Goal: Complete application form

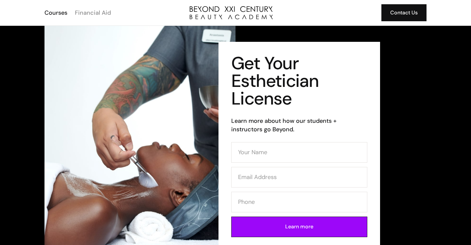
click at [102, 14] on div "Financial Aid" at bounding box center [93, 13] width 36 height 9
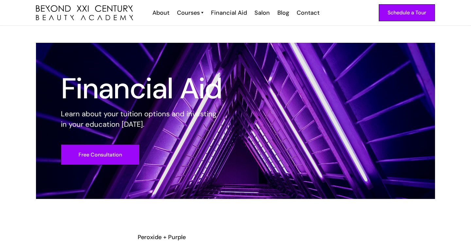
click at [21, 76] on div "Financial Aid Learn about your tuition options and investing in your education …" at bounding box center [235, 112] width 471 height 173
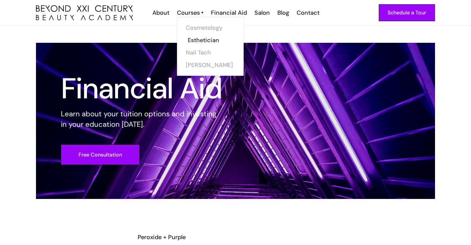
click at [198, 41] on link "Esthetician" at bounding box center [212, 40] width 49 height 12
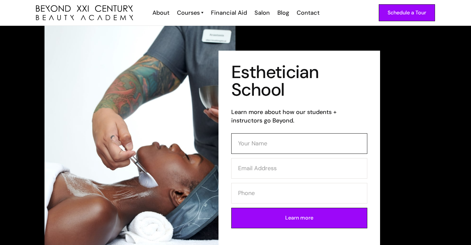
click at [242, 144] on input "Contact Form (Esthi)" at bounding box center [299, 144] width 136 height 21
type input "Carolina"
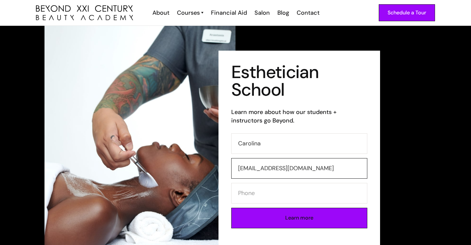
type input "caro8119@yahoo.com"
click at [302, 219] on input "Learn more" at bounding box center [299, 218] width 136 height 21
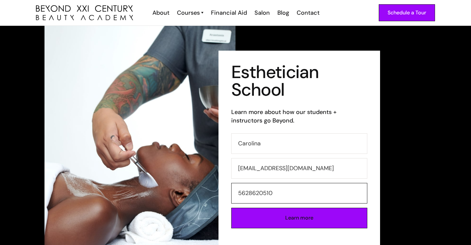
type input "5628620510"
click at [298, 225] on input "Learn more" at bounding box center [299, 218] width 136 height 21
type input "Please wait..."
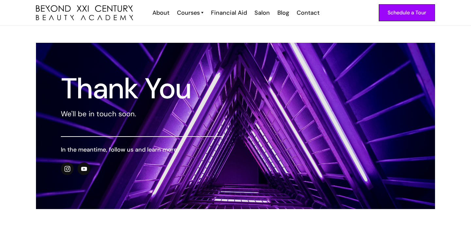
click at [24, 173] on div "Thank You We'll be in touch soon. In the meantime, follow us and learn more" at bounding box center [235, 118] width 471 height 184
click at [167, 10] on div "About" at bounding box center [160, 13] width 17 height 9
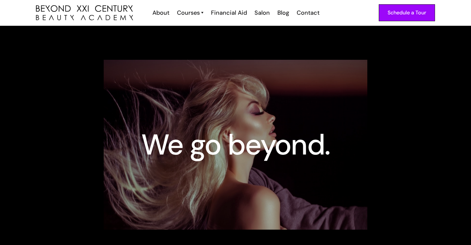
click at [33, 116] on div "We go beyond." at bounding box center [235, 145] width 416 height 170
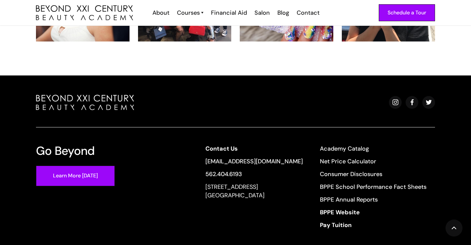
scroll to position [1427, 0]
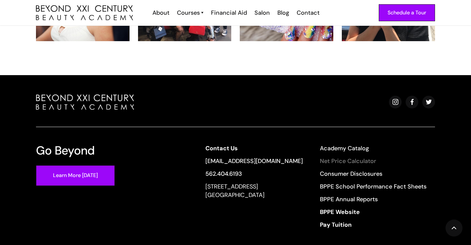
click at [349, 157] on link "Net Price Calculator" at bounding box center [373, 161] width 107 height 9
click at [317, 95] on div at bounding box center [235, 111] width 399 height 33
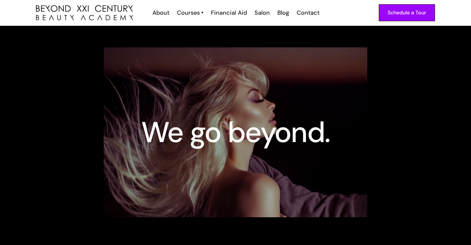
scroll to position [0, 0]
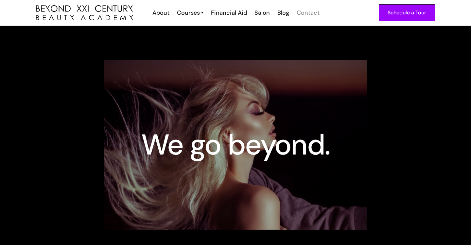
click at [305, 9] on div "Contact" at bounding box center [308, 13] width 23 height 9
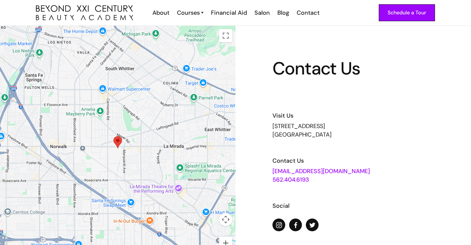
click at [312, 173] on link "[EMAIL_ADDRESS][DOMAIN_NAME]" at bounding box center [322, 172] width 98 height 8
